Goal: Task Accomplishment & Management: Use online tool/utility

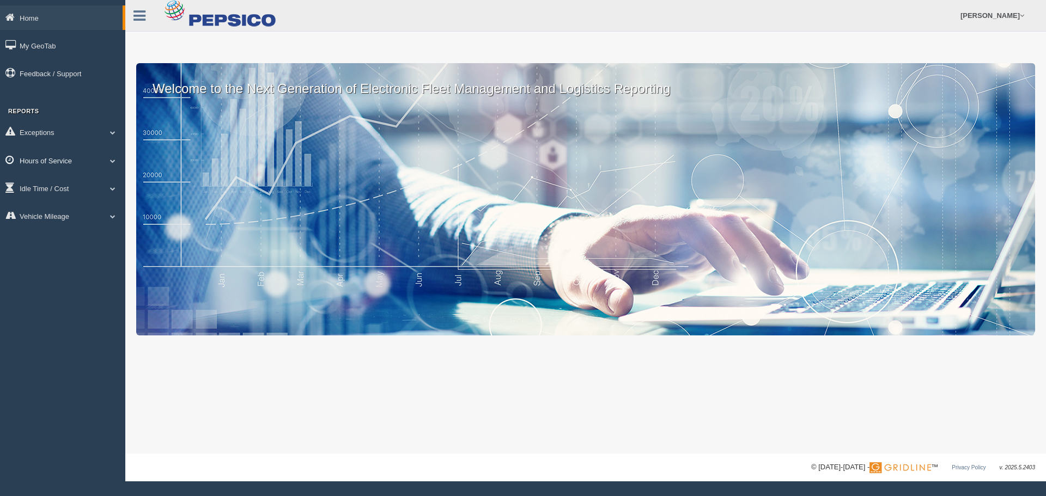
click at [65, 163] on link "Hours of Service" at bounding box center [62, 160] width 125 height 25
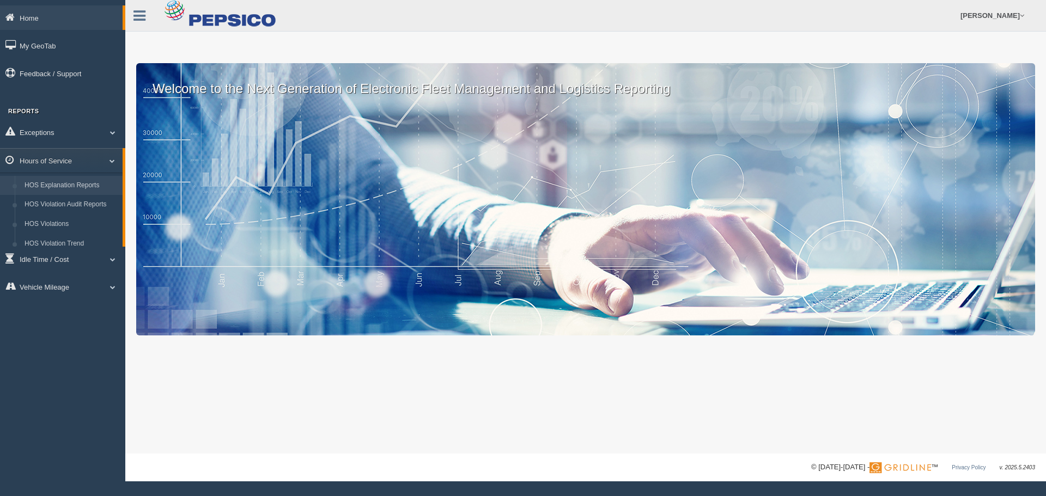
click at [66, 184] on link "HOS Explanation Reports" at bounding box center [71, 186] width 103 height 20
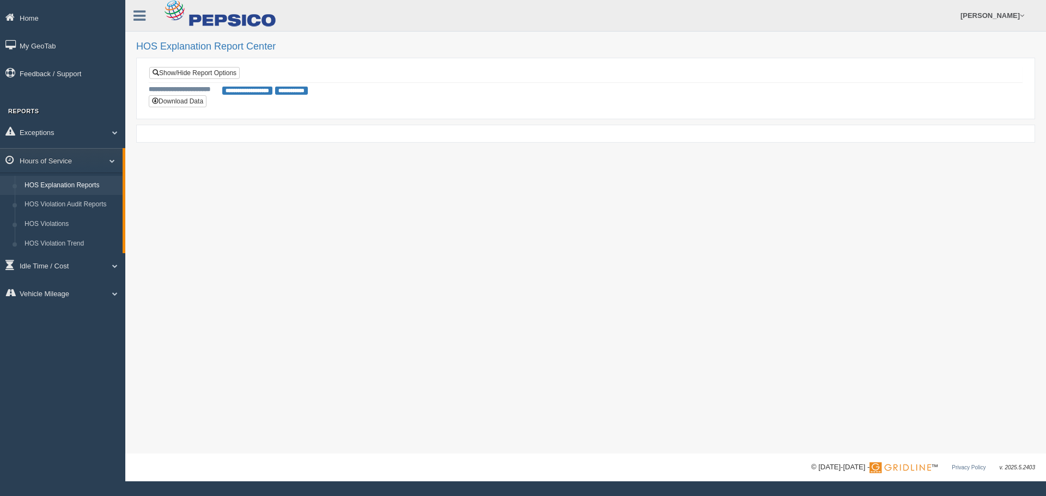
click at [1045, 20] on form "Jeffrey Peterson Feedback/Support Log Off" at bounding box center [723, 15] width 644 height 31
click at [1015, 23] on link "[PERSON_NAME]" at bounding box center [992, 15] width 75 height 31
drag, startPoint x: 1015, startPoint y: 23, endPoint x: 982, endPoint y: 15, distance: 34.2
click at [982, 15] on link "[PERSON_NAME]" at bounding box center [992, 15] width 75 height 31
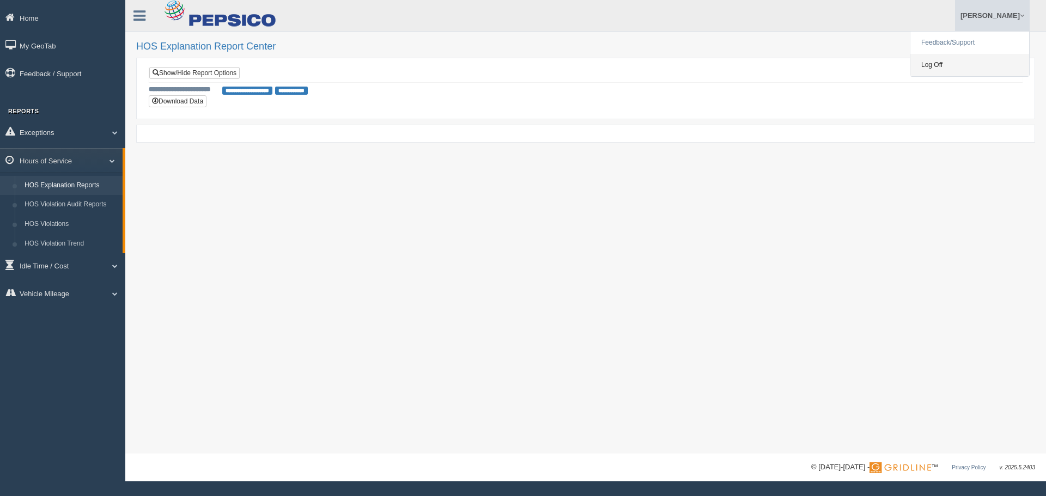
click at [943, 59] on link "Log Off" at bounding box center [969, 65] width 119 height 22
